Goal: Transaction & Acquisition: Purchase product/service

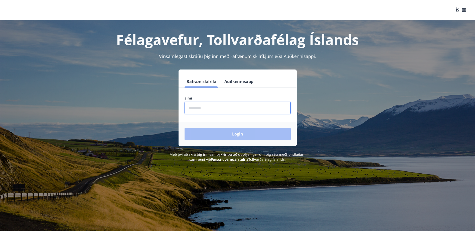
click at [202, 107] on input "phone" at bounding box center [238, 108] width 106 height 12
type input "********"
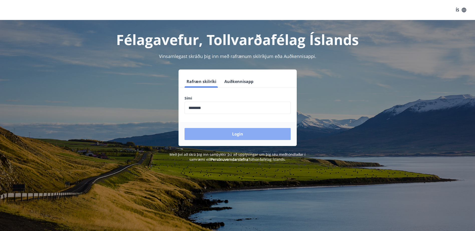
click at [212, 132] on button "Login" at bounding box center [238, 134] width 106 height 12
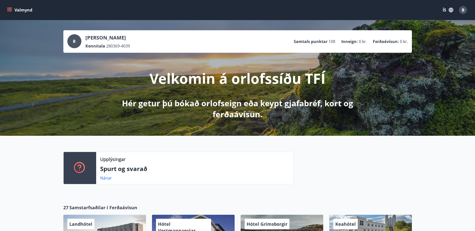
click at [8, 9] on icon "menu" at bounding box center [9, 9] width 5 height 1
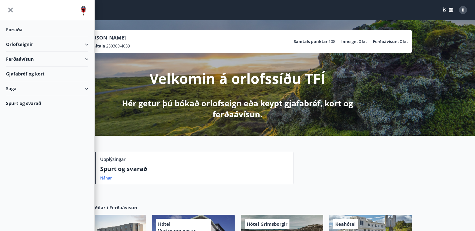
click at [87, 44] on div "Orlofseignir" at bounding box center [47, 44] width 82 height 15
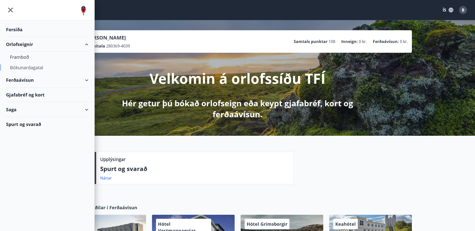
click at [35, 69] on div "Bókunardagatal" at bounding box center [47, 67] width 74 height 11
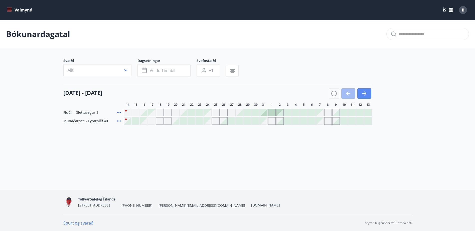
click at [365, 93] on icon "button" at bounding box center [364, 94] width 6 height 6
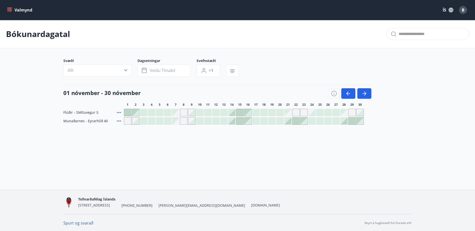
click at [233, 113] on div at bounding box center [231, 112] width 7 height 7
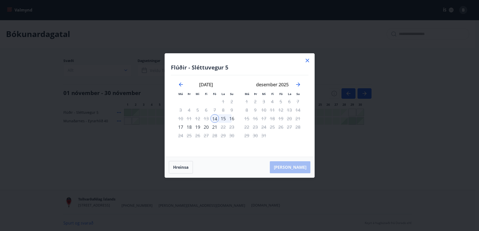
click at [307, 60] on icon at bounding box center [307, 61] width 4 height 4
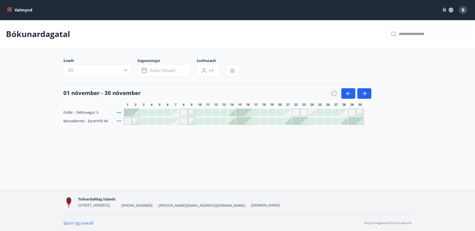
click at [180, 122] on div "Gráir dagar eru ekki bókanlegir" at bounding box center [184, 121] width 8 height 8
click at [179, 140] on div "Bókunardagatal Svæði Allt Dagsetningar Veldu tímabil Svefnstæði +1 [DATE] - [DA…" at bounding box center [237, 82] width 475 height 125
click at [365, 93] on icon "button" at bounding box center [364, 94] width 6 height 6
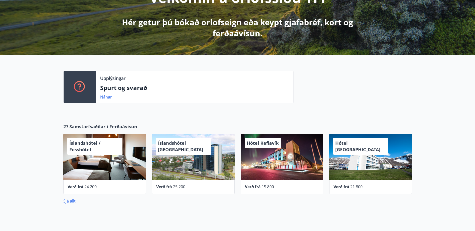
scroll to position [124, 0]
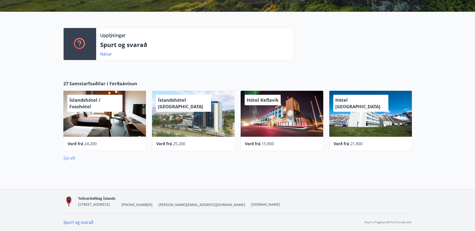
click at [71, 157] on link "Sjá allt" at bounding box center [69, 158] width 12 height 6
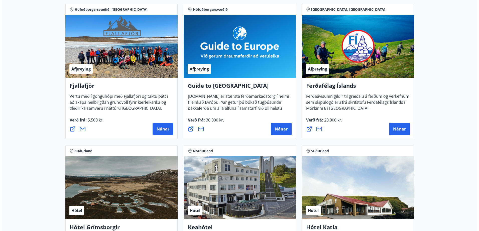
scroll to position [100, 0]
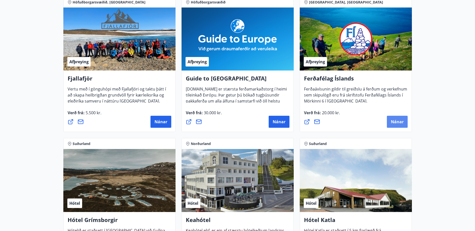
click at [399, 122] on span "Nánar" at bounding box center [397, 122] width 13 height 6
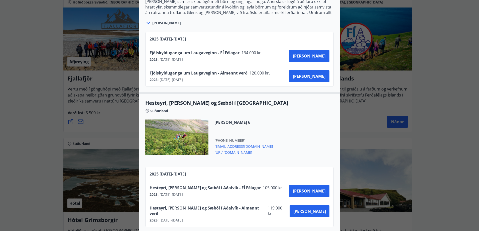
scroll to position [561, 0]
click at [175, 189] on span "Hesteyri, [PERSON_NAME] og Sæból í Aðalvík - FÍ Félagar" at bounding box center [204, 188] width 111 height 6
click at [175, 208] on span "Hesteyri, [PERSON_NAME] og Sæból í Aðalvík - Almennt verð" at bounding box center [207, 210] width 116 height 11
click at [310, 188] on button "[PERSON_NAME]" at bounding box center [309, 191] width 41 height 12
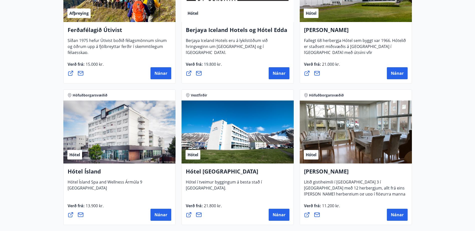
scroll to position [399, 0]
